Goal: Obtain resource: Obtain resource

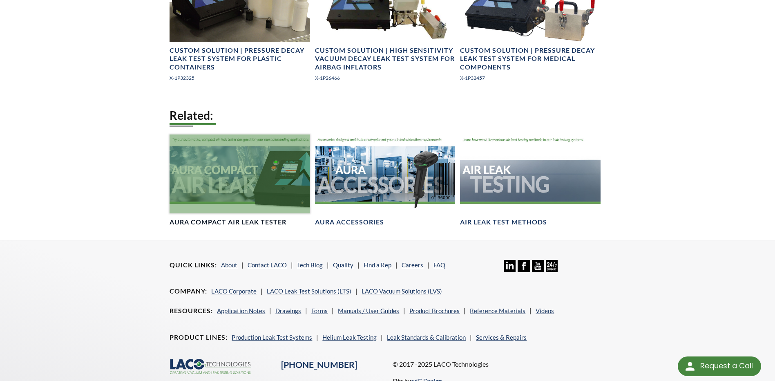
scroll to position [884, 0]
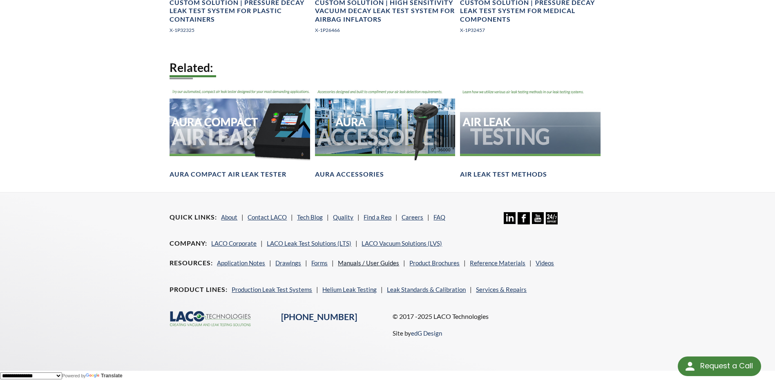
click at [342, 262] on link "Manuals / User Guides" at bounding box center [368, 262] width 61 height 7
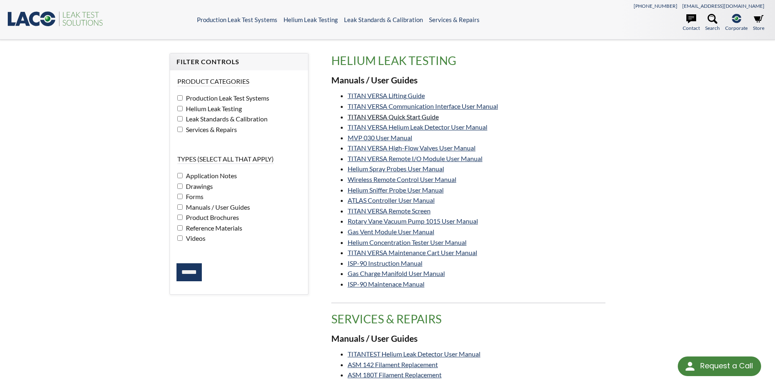
click at [416, 115] on link "TITAN VERSA Quick Start Guide" at bounding box center [393, 117] width 91 height 8
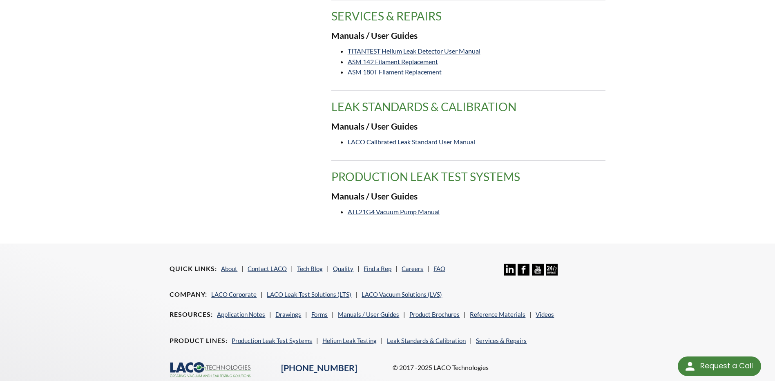
scroll to position [58, 0]
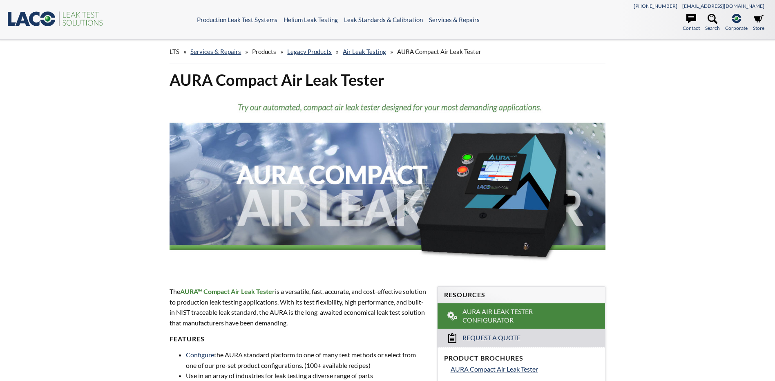
select select "Language Translate Widget"
click at [496, 321] on span "AURA Air Leak Tester Configurator" at bounding box center [521, 315] width 118 height 17
